Goal: Information Seeking & Learning: Learn about a topic

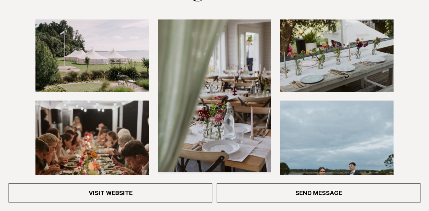
scroll to position [110, 0]
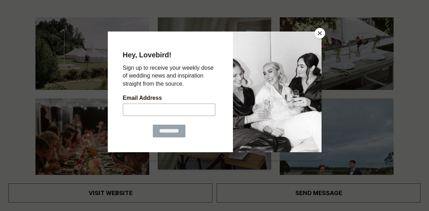
click at [320, 32] on button "Close" at bounding box center [319, 33] width 11 height 11
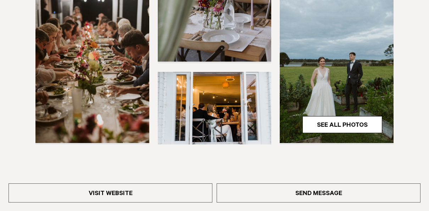
scroll to position [231, 0]
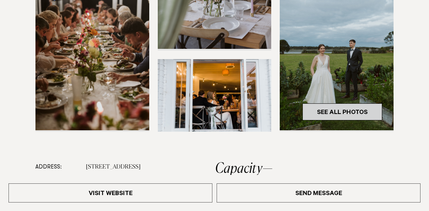
click at [337, 112] on link "See All Photos" at bounding box center [342, 111] width 80 height 17
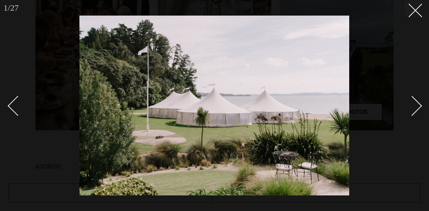
click at [419, 104] on div "Next slide" at bounding box center [412, 106] width 20 height 20
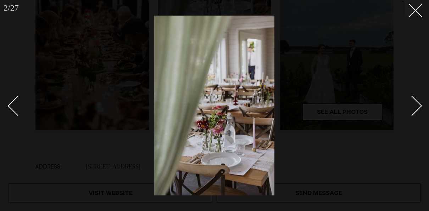
click at [419, 104] on div "Next slide" at bounding box center [412, 106] width 20 height 20
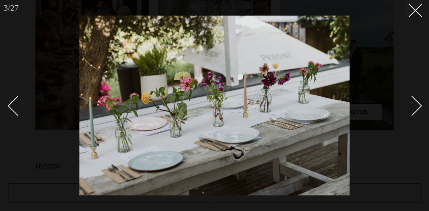
click at [419, 104] on div "Next slide" at bounding box center [412, 106] width 20 height 20
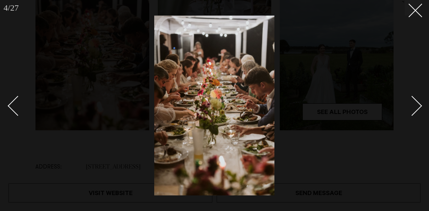
click at [419, 104] on div "Next slide" at bounding box center [412, 106] width 20 height 20
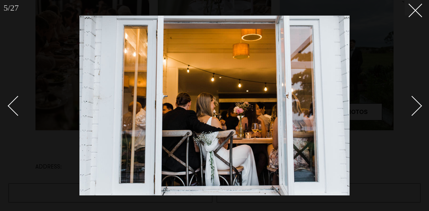
click at [419, 104] on div "Next slide" at bounding box center [412, 106] width 20 height 20
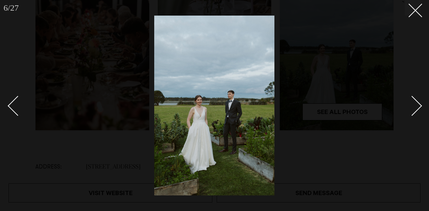
click at [419, 104] on div "Next slide" at bounding box center [412, 106] width 20 height 20
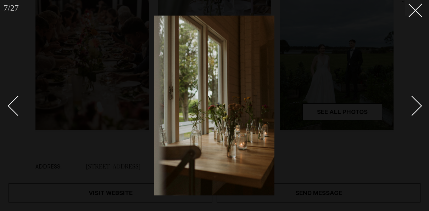
click at [419, 104] on div "Next slide" at bounding box center [412, 106] width 20 height 20
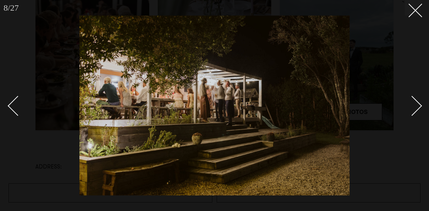
click at [419, 104] on div "Next slide" at bounding box center [412, 106] width 20 height 20
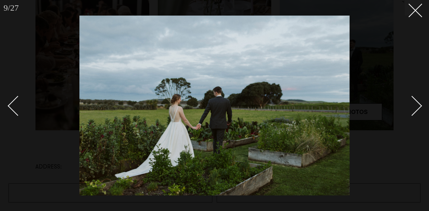
click at [419, 104] on div "Next slide" at bounding box center [412, 106] width 20 height 20
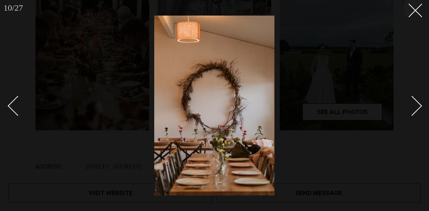
click at [419, 104] on div "Next slide" at bounding box center [412, 106] width 20 height 20
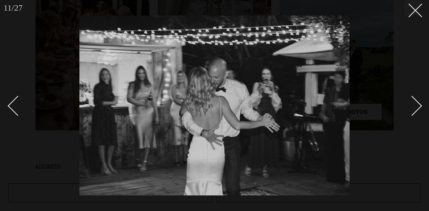
click at [419, 104] on div "Next slide" at bounding box center [412, 106] width 20 height 20
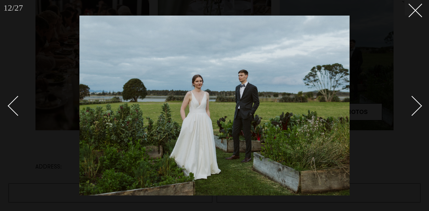
click at [419, 104] on div "Next slide" at bounding box center [412, 106] width 20 height 20
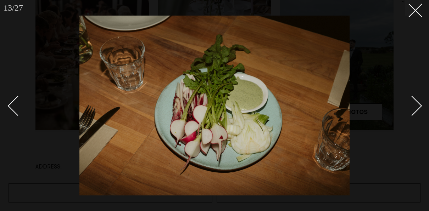
click at [419, 104] on div "Next slide" at bounding box center [412, 106] width 20 height 20
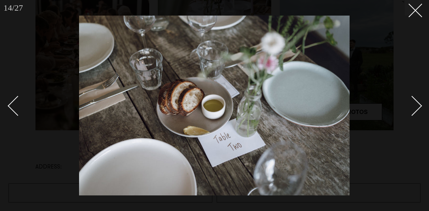
click at [419, 104] on div "Next slide" at bounding box center [412, 106] width 20 height 20
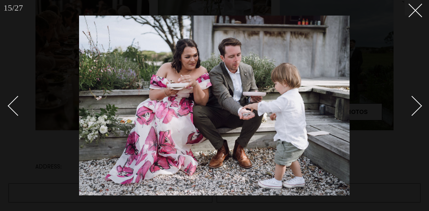
click at [419, 104] on div "Next slide" at bounding box center [412, 106] width 20 height 20
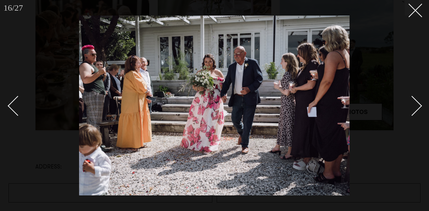
click at [419, 104] on div "Next slide" at bounding box center [412, 106] width 20 height 20
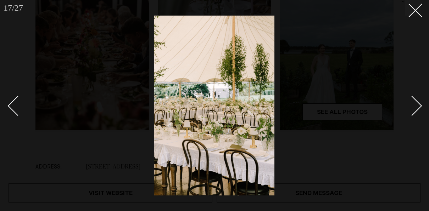
click at [419, 104] on div "Next slide" at bounding box center [412, 106] width 20 height 20
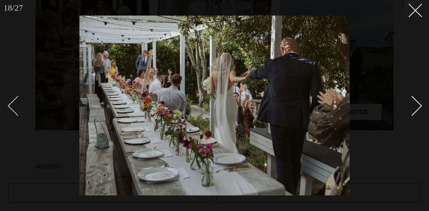
click at [12, 107] on div "Previous slide" at bounding box center [18, 106] width 20 height 20
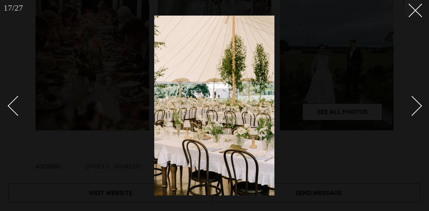
click at [417, 104] on div "Next slide" at bounding box center [412, 106] width 20 height 20
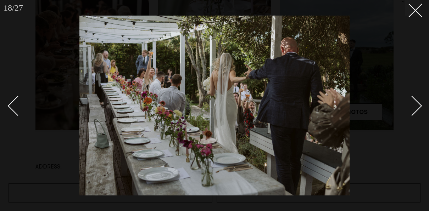
click at [417, 104] on div "Next slide" at bounding box center [412, 106] width 20 height 20
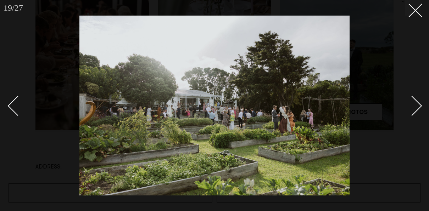
click at [417, 104] on div "Next slide" at bounding box center [412, 106] width 20 height 20
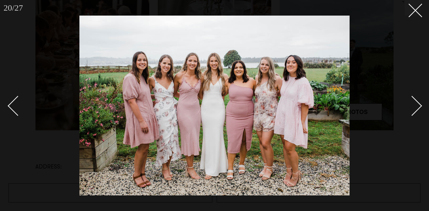
click at [417, 104] on div "Next slide" at bounding box center [412, 106] width 20 height 20
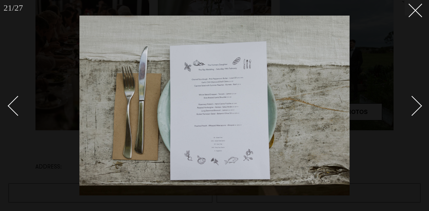
click at [417, 104] on div "Next slide" at bounding box center [412, 106] width 20 height 20
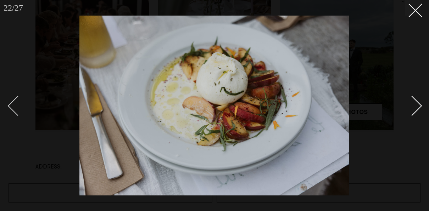
click at [15, 103] on div "Previous slide" at bounding box center [18, 106] width 20 height 20
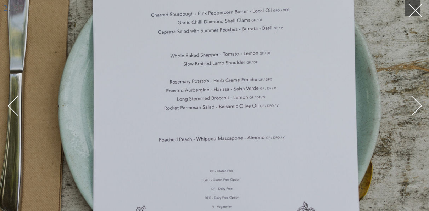
click at [419, 108] on div "Next slide" at bounding box center [412, 106] width 20 height 20
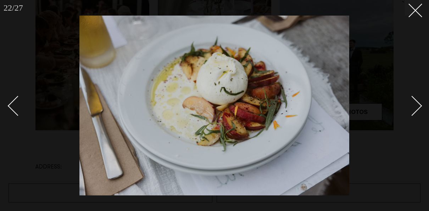
click at [419, 108] on div "Next slide" at bounding box center [412, 106] width 20 height 20
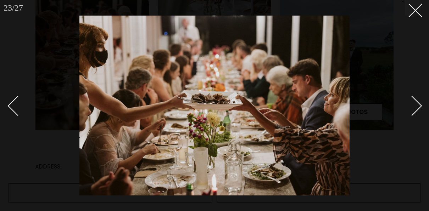
click at [419, 108] on div "Next slide" at bounding box center [412, 106] width 20 height 20
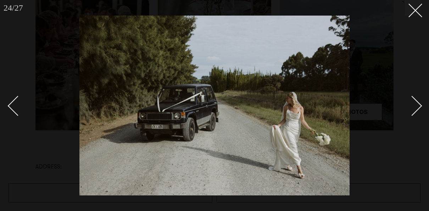
click at [419, 108] on div "Next slide" at bounding box center [412, 106] width 20 height 20
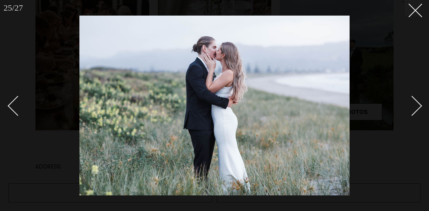
click at [419, 108] on div "Next slide" at bounding box center [412, 106] width 20 height 20
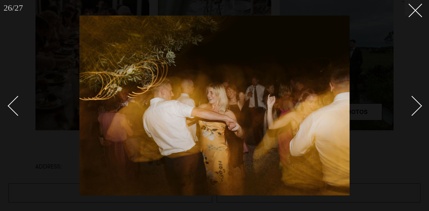
click at [419, 108] on div "Next slide" at bounding box center [412, 106] width 20 height 20
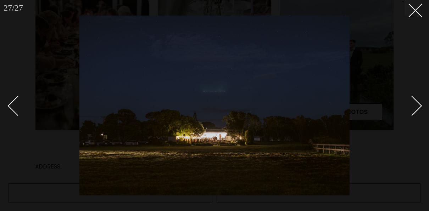
click at [419, 108] on div "Next slide" at bounding box center [412, 106] width 20 height 20
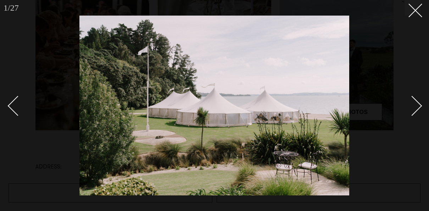
click at [419, 108] on div "Next slide" at bounding box center [412, 106] width 20 height 20
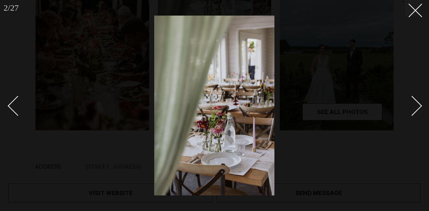
click at [419, 108] on div "Next slide" at bounding box center [412, 106] width 20 height 20
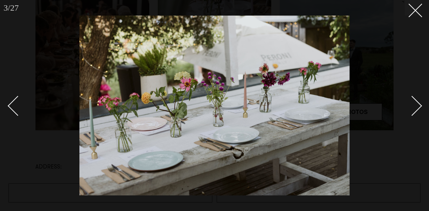
click at [419, 108] on div "Next slide" at bounding box center [412, 106] width 20 height 20
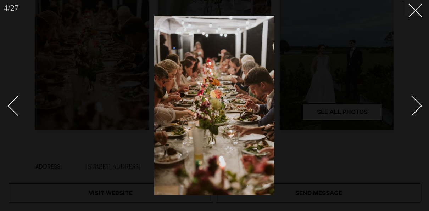
click at [419, 108] on div "Next slide" at bounding box center [412, 106] width 20 height 20
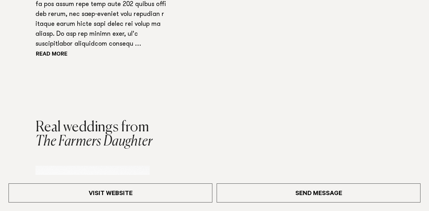
scroll to position [626, 0]
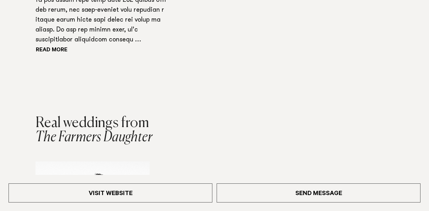
click at [50, 50] on button "Read more" at bounding box center [67, 50] width 64 height 11
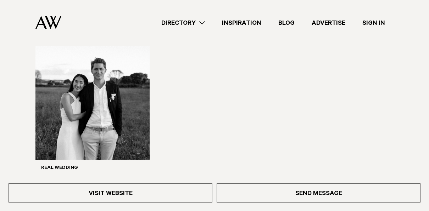
scroll to position [869, 0]
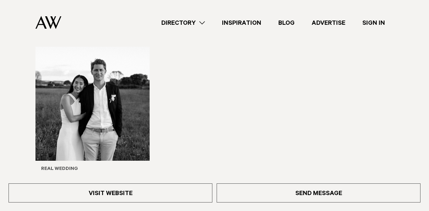
click at [87, 123] on img "1 / 1" at bounding box center [92, 104] width 114 height 114
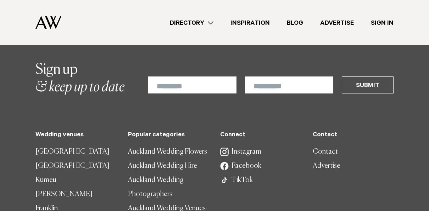
scroll to position [7046, 0]
